Goal: Obtain resource: Download file/media

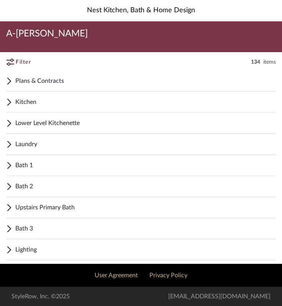
click at [72, 81] on span "Plans & Contracts" at bounding box center [145, 80] width 261 height 9
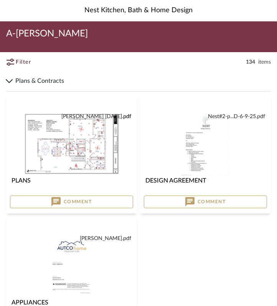
click at [75, 147] on div "0925_DD_...PR25 (1).pdf SHIPLEY 7.25.25.pdf 0925_DD_...PR25 (1).pdf SHIPLEY 7.2…" at bounding box center [71, 144] width 123 height 62
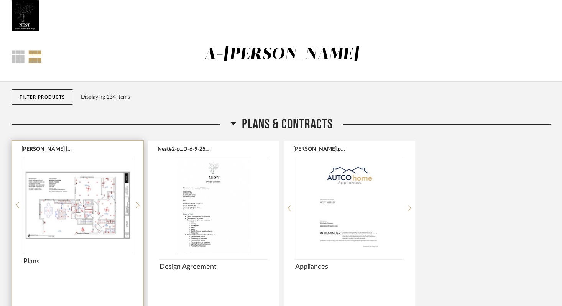
click at [108, 200] on div at bounding box center [77, 205] width 109 height 96
click at [108, 200] on img "0" at bounding box center [77, 205] width 109 height 96
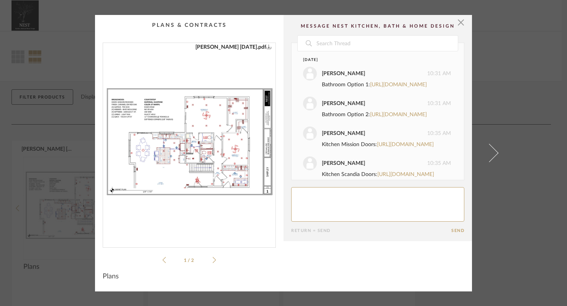
scroll to position [671, 0]
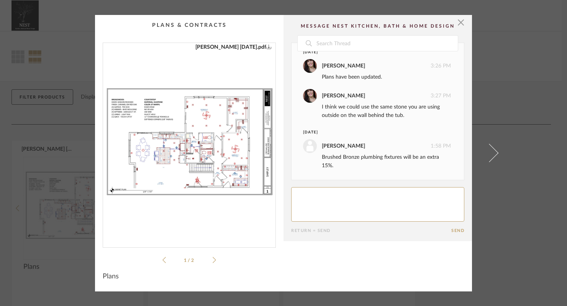
click at [201, 135] on img "0" at bounding box center [189, 142] width 173 height 198
